Goal: Task Accomplishment & Management: Complete application form

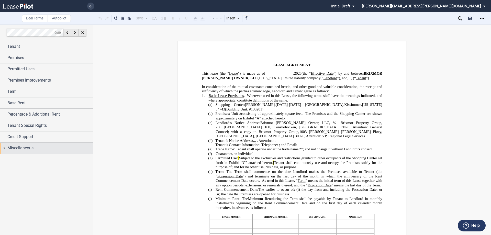
click at [26, 146] on span "Miscellaneous" at bounding box center [20, 148] width 26 height 6
click at [27, 159] on span "Tenant's Broker" at bounding box center [25, 158] width 22 height 4
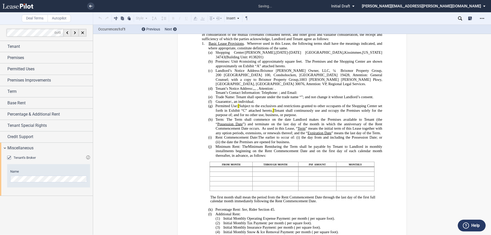
scroll to position [261, 0]
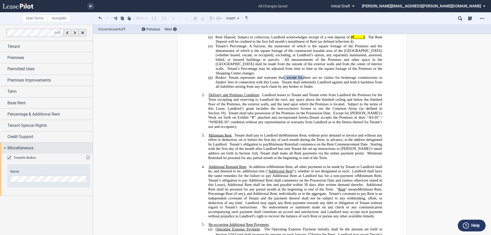
click at [21, 147] on span "Miscellaneous" at bounding box center [20, 148] width 26 height 6
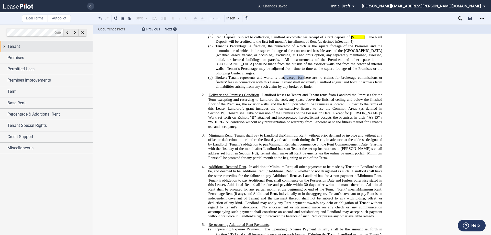
click at [18, 46] on span "Tenant" at bounding box center [13, 46] width 13 height 6
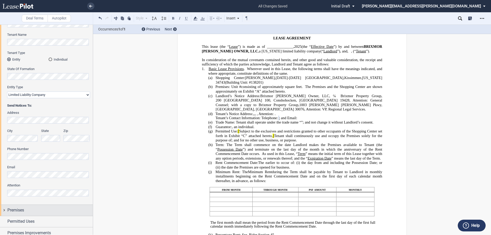
scroll to position [0, 0]
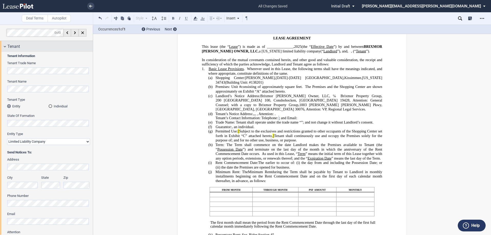
click at [13, 43] on div "Tenant" at bounding box center [46, 46] width 93 height 11
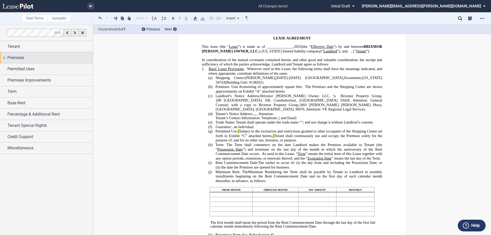
click at [20, 60] on span "Premises" at bounding box center [15, 58] width 17 height 6
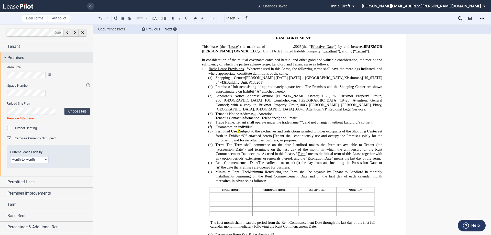
click at [13, 56] on span "Premises" at bounding box center [15, 58] width 17 height 6
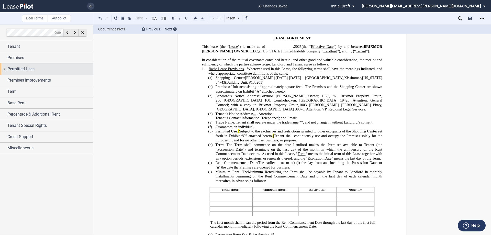
click at [23, 71] on span "Permitted Uses" at bounding box center [20, 69] width 27 height 6
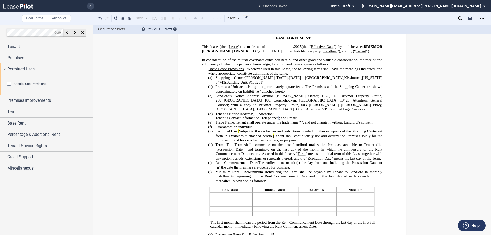
click at [0, 105] on html ".bocls-1{fill:#26354a;fill-rule:evenodd} Loading... × all changes saved Pending…" at bounding box center [245, 117] width 491 height 235
click at [0, 72] on html ".bocls-1{fill:#26354a;fill-rule:evenodd} Loading... × all changes saved Pending…" at bounding box center [245, 117] width 491 height 235
click at [0, 52] on html ".bocls-1{fill:#26354a;fill-rule:evenodd} Loading... × all changes saved Pending…" at bounding box center [245, 117] width 491 height 235
drag, startPoint x: 231, startPoint y: 149, endPoint x: 237, endPoint y: 140, distance: 11.0
click at [237, 140] on span "Permitted Use: [ Subject to the exclusives and restrictions granted to other oc…" at bounding box center [299, 135] width 168 height 13
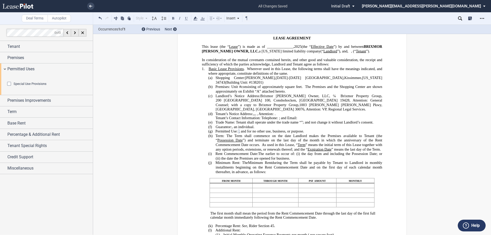
click at [24, 86] on span "Special Use Provisions" at bounding box center [30, 84] width 33 height 4
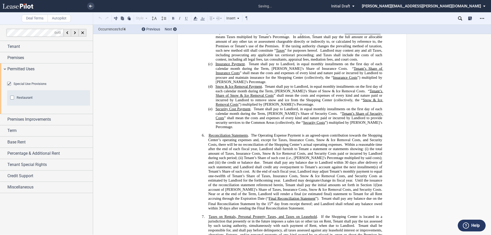
scroll to position [817, 0]
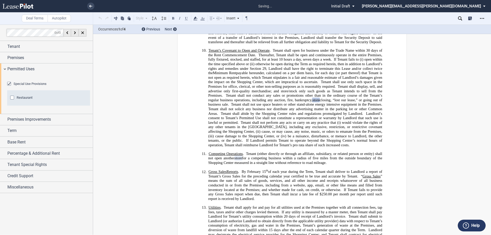
click at [24, 86] on span "Special Use Provisions" at bounding box center [30, 84] width 33 height 4
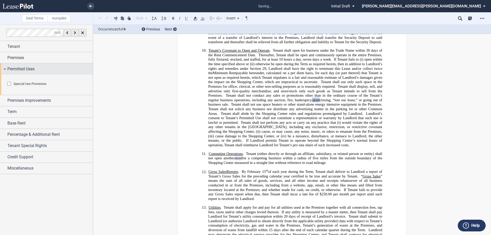
click at [21, 67] on span "Permitted Uses" at bounding box center [20, 69] width 27 height 6
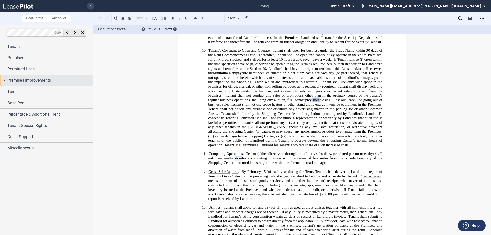
click at [21, 80] on span "Premises Improvements" at bounding box center [28, 80] width 43 height 6
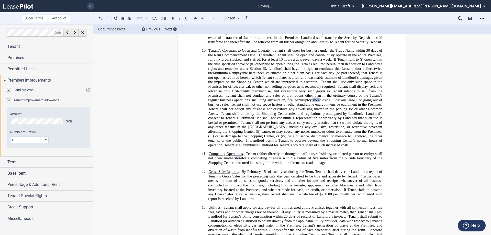
click at [24, 90] on span "Landlord Work" at bounding box center [24, 90] width 21 height 4
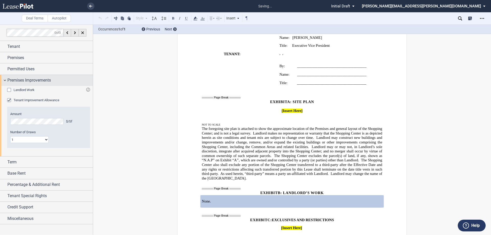
scroll to position [3162, 0]
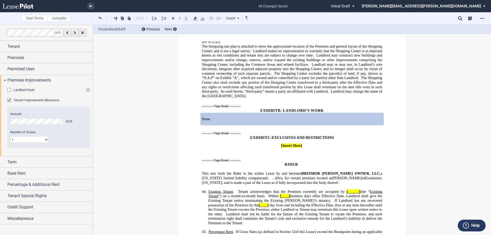
click at [26, 79] on span "Premises Improvements" at bounding box center [28, 80] width 43 height 6
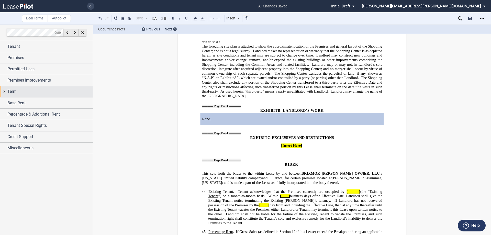
click at [21, 92] on div "Term" at bounding box center [49, 91] width 85 height 6
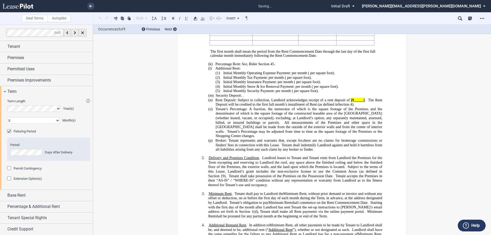
scroll to position [94, 0]
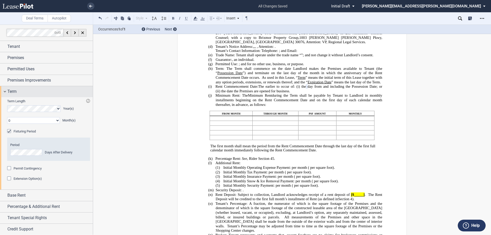
click at [11, 88] on div "Term" at bounding box center [46, 91] width 93 height 11
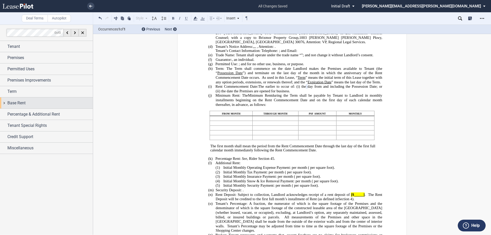
click at [20, 104] on span "Base Rent" at bounding box center [16, 103] width 18 height 6
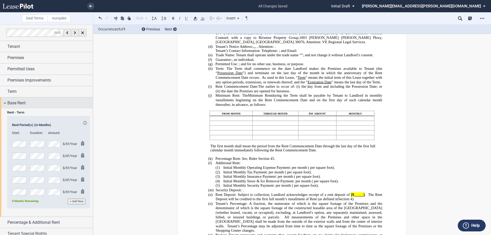
click at [20, 104] on span "Base Rent" at bounding box center [16, 103] width 18 height 6
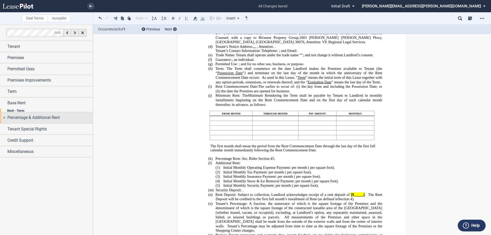
click at [24, 115] on span "Percentage & Additional Rent" at bounding box center [33, 118] width 52 height 6
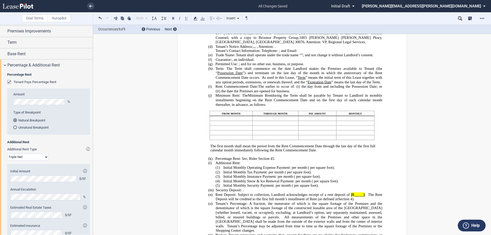
scroll to position [32, 0]
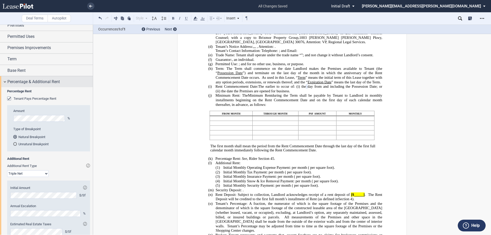
click at [23, 82] on span "Percentage & Additional Rent" at bounding box center [33, 82] width 52 height 6
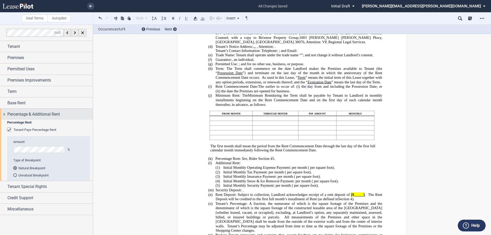
scroll to position [0, 0]
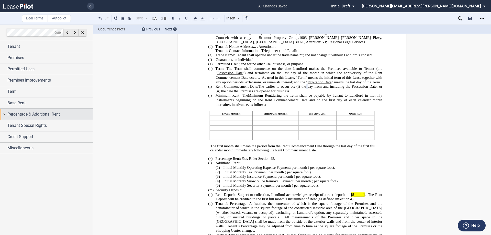
click at [27, 114] on span "Percentage & Additional Rent" at bounding box center [33, 114] width 52 height 6
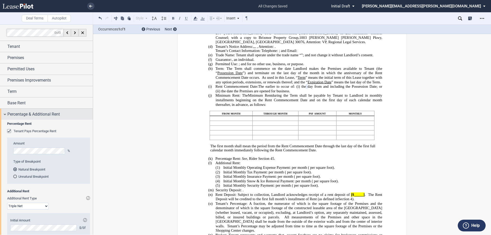
click at [27, 114] on span "Percentage & Additional Rent" at bounding box center [33, 114] width 52 height 6
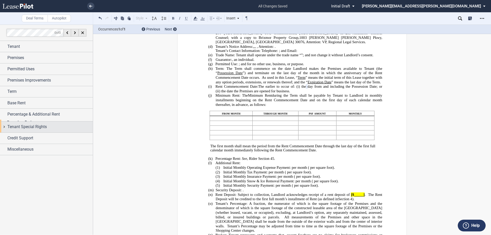
click at [27, 127] on span "Tenant Special Rights" at bounding box center [26, 127] width 39 height 6
click at [30, 123] on span "Tenant Special Rights" at bounding box center [26, 126] width 39 height 6
click at [24, 137] on span "Credit Support" at bounding box center [20, 137] width 26 height 6
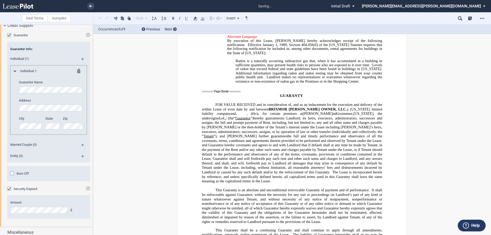
scroll to position [115, 0]
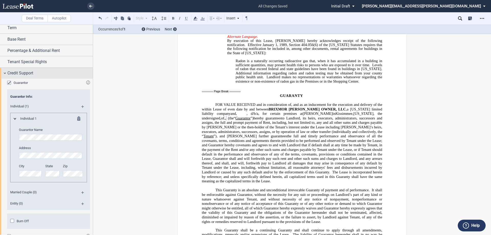
click at [32, 70] on span "Credit Support" at bounding box center [20, 73] width 26 height 6
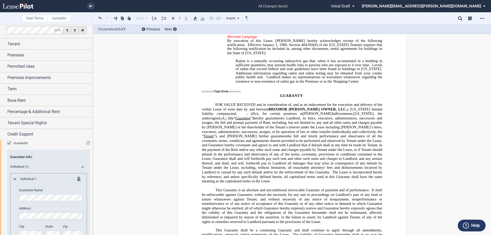
scroll to position [0, 0]
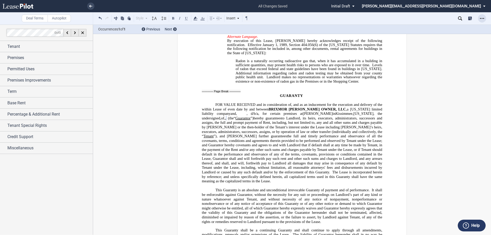
click at [483, 16] on div "Open Lease options menu" at bounding box center [482, 18] width 8 height 8
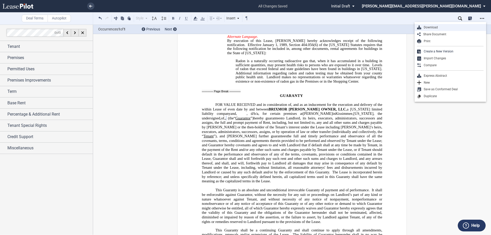
click at [429, 28] on div "Download" at bounding box center [452, 27] width 62 height 4
